Goal: Information Seeking & Learning: Learn about a topic

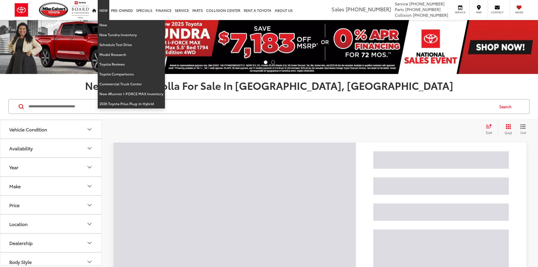
click at [104, 7] on link "New" at bounding box center [104, 10] width 12 height 20
click at [104, 11] on link "New" at bounding box center [104, 10] width 12 height 20
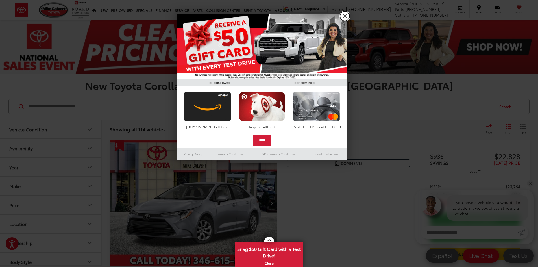
click at [343, 16] on link "X" at bounding box center [345, 16] width 10 height 10
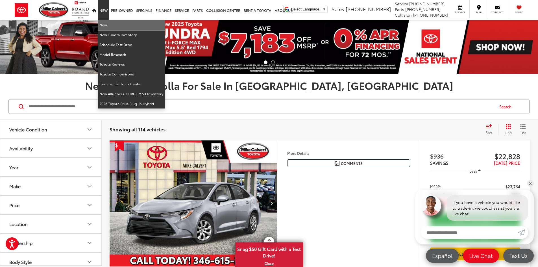
click at [106, 25] on link "New" at bounding box center [131, 25] width 67 height 10
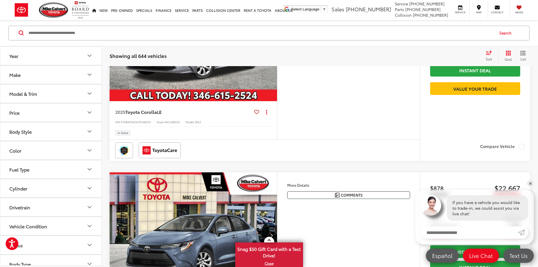
scroll to position [373, 0]
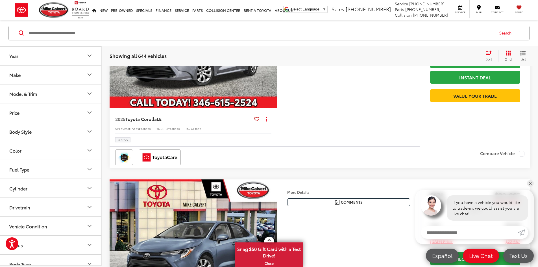
drag, startPoint x: 542, startPoint y: 15, endPoint x: 542, endPoint y: 45, distance: 29.7
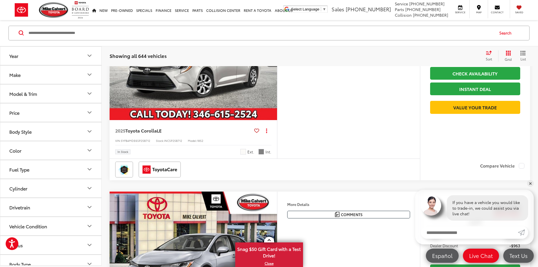
scroll to position [78, 0]
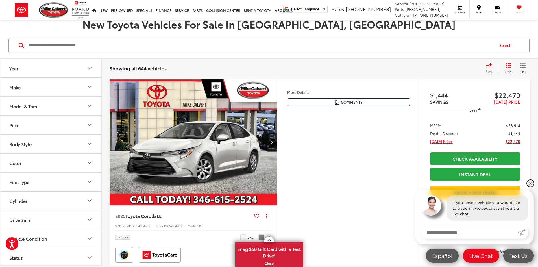
click at [530, 185] on link "✕" at bounding box center [530, 183] width 7 height 7
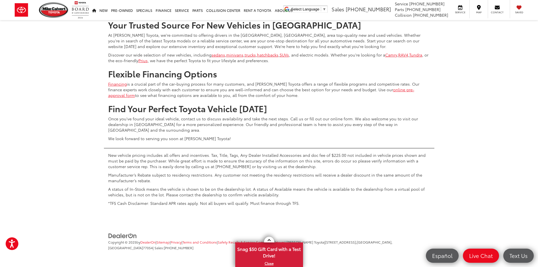
scroll to position [2822, 0]
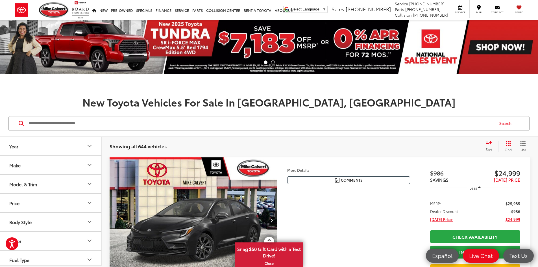
click at [90, 143] on icon "Year" at bounding box center [89, 146] width 7 height 7
click at [69, 161] on input "****" at bounding box center [74, 160] width 36 height 11
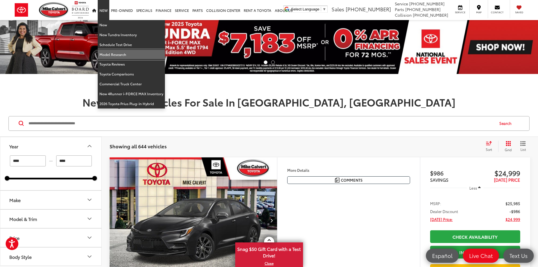
click at [120, 55] on link "Model Research" at bounding box center [131, 55] width 67 height 10
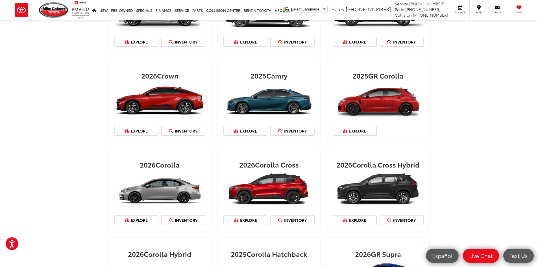
drag, startPoint x: 542, startPoint y: 41, endPoint x: 542, endPoint y: 61, distance: 20.4
click at [538, 61] on html "For screen-reader mode - click the first button of the website Accessibility Sc…" at bounding box center [269, 60] width 538 height 267
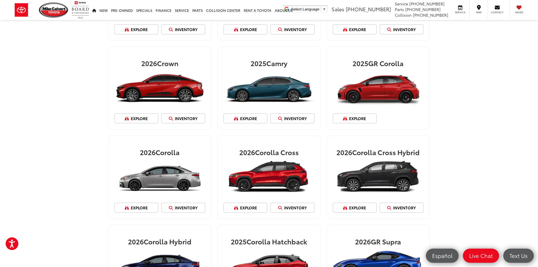
scroll to position [86, 0]
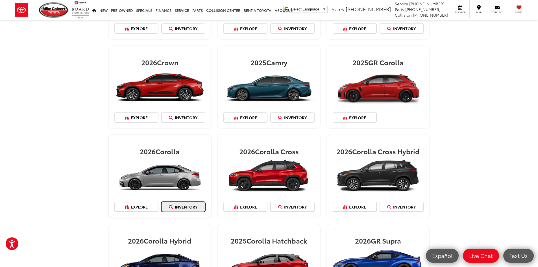
click at [175, 207] on link "Inventory" at bounding box center [183, 207] width 44 height 10
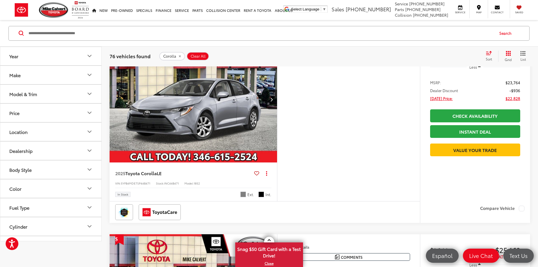
scroll to position [29, 0]
